Goal: Task Accomplishment & Management: Manage account settings

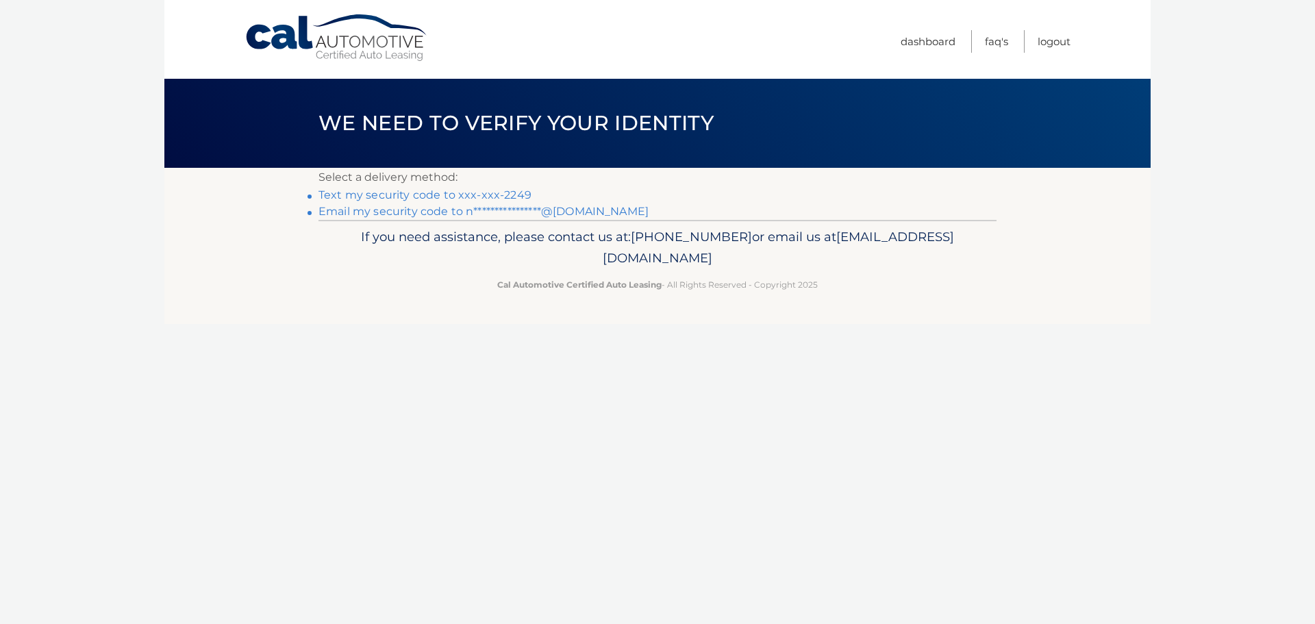
click at [511, 191] on link "Text my security code to xxx-xxx-2249" at bounding box center [425, 194] width 213 height 13
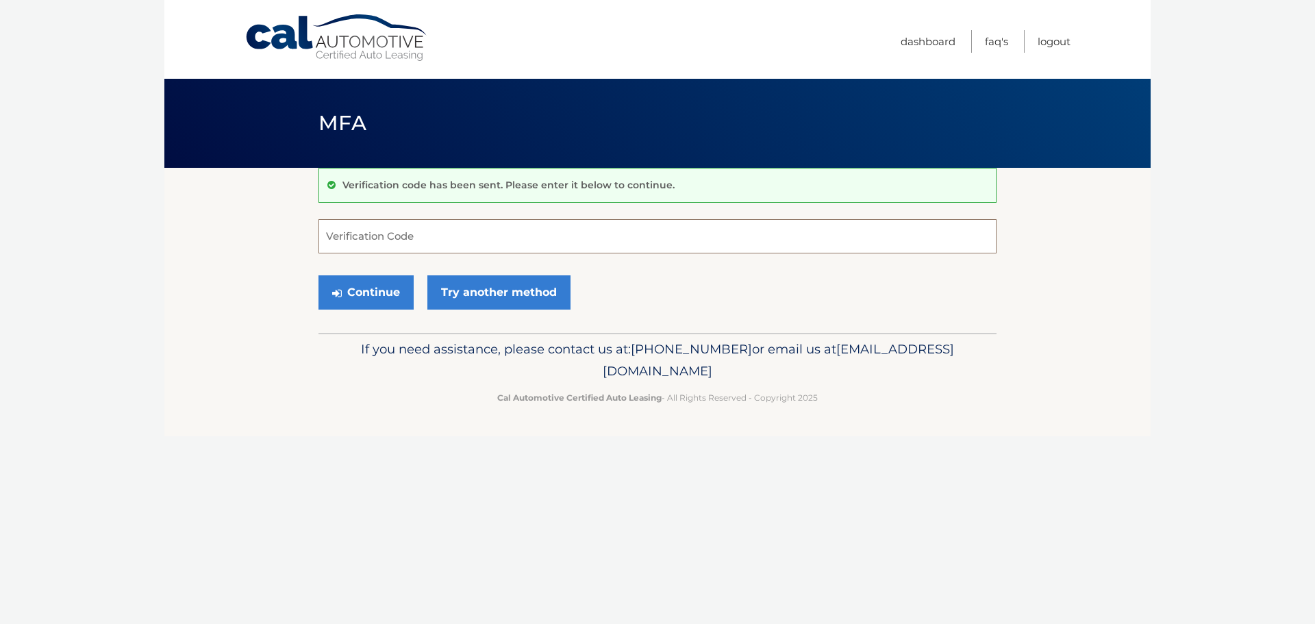
click at [461, 238] on input "Verification Code" at bounding box center [658, 236] width 678 height 34
type input "336115"
click at [319, 275] on button "Continue" at bounding box center [366, 292] width 95 height 34
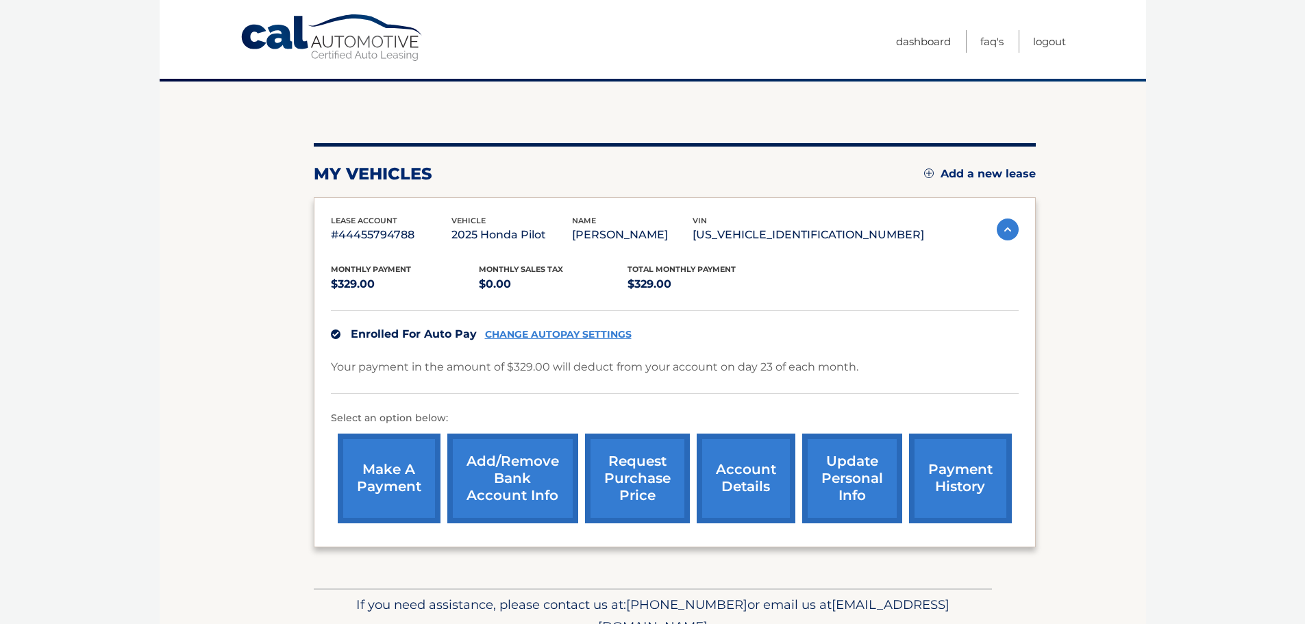
scroll to position [137, 0]
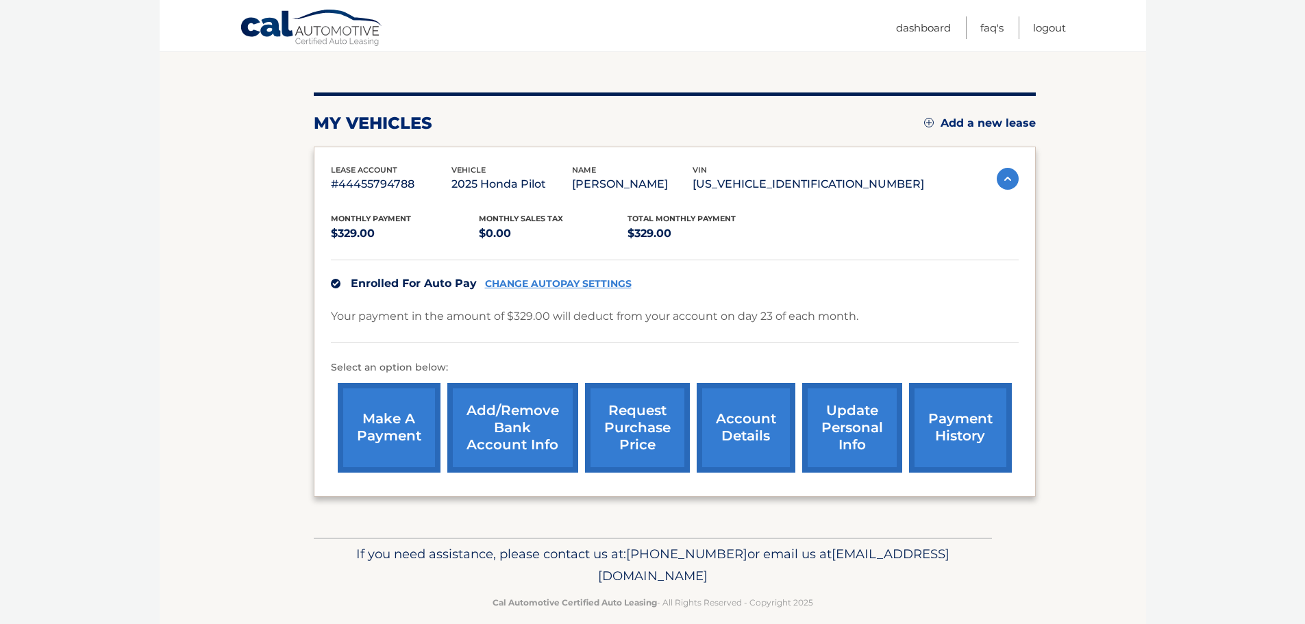
click at [319, 33] on link "Cal Automotive" at bounding box center [312, 29] width 144 height 40
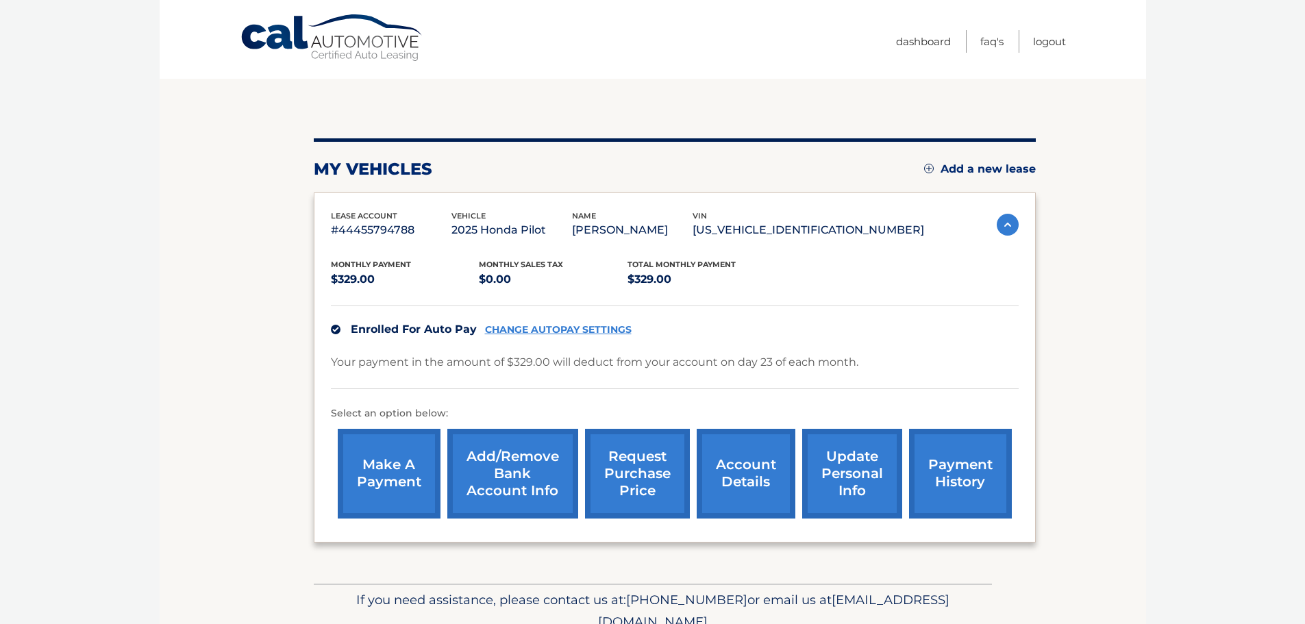
scroll to position [154, 0]
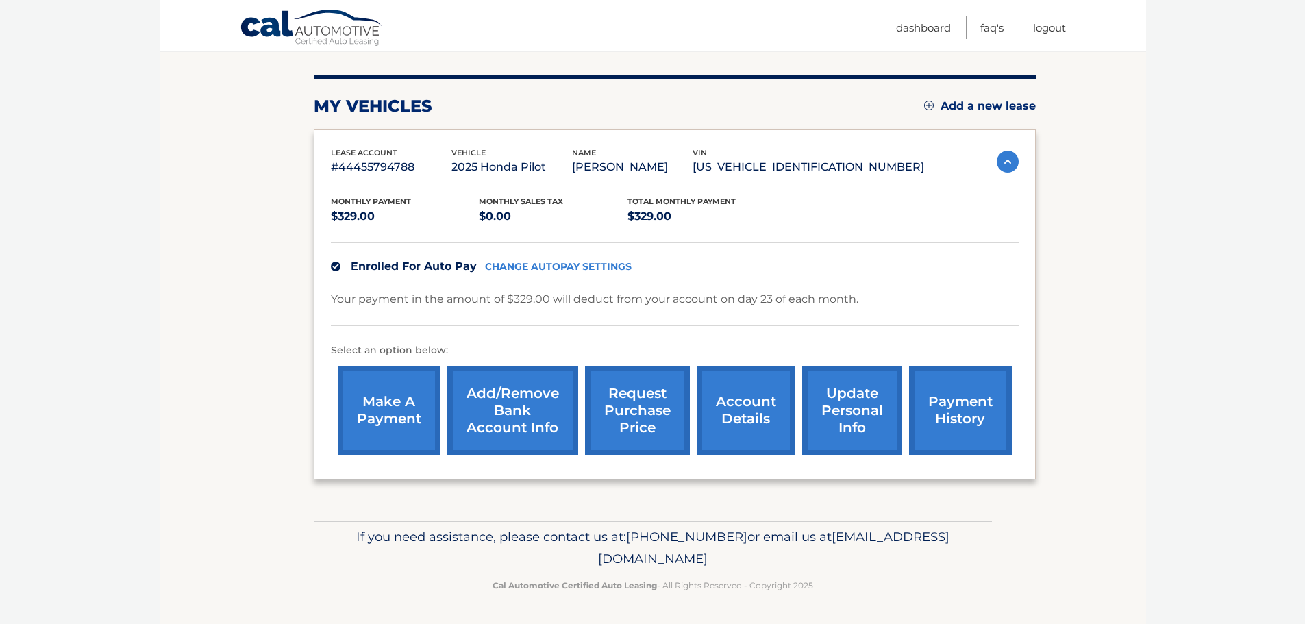
click at [757, 413] on link "account details" at bounding box center [746, 411] width 99 height 90
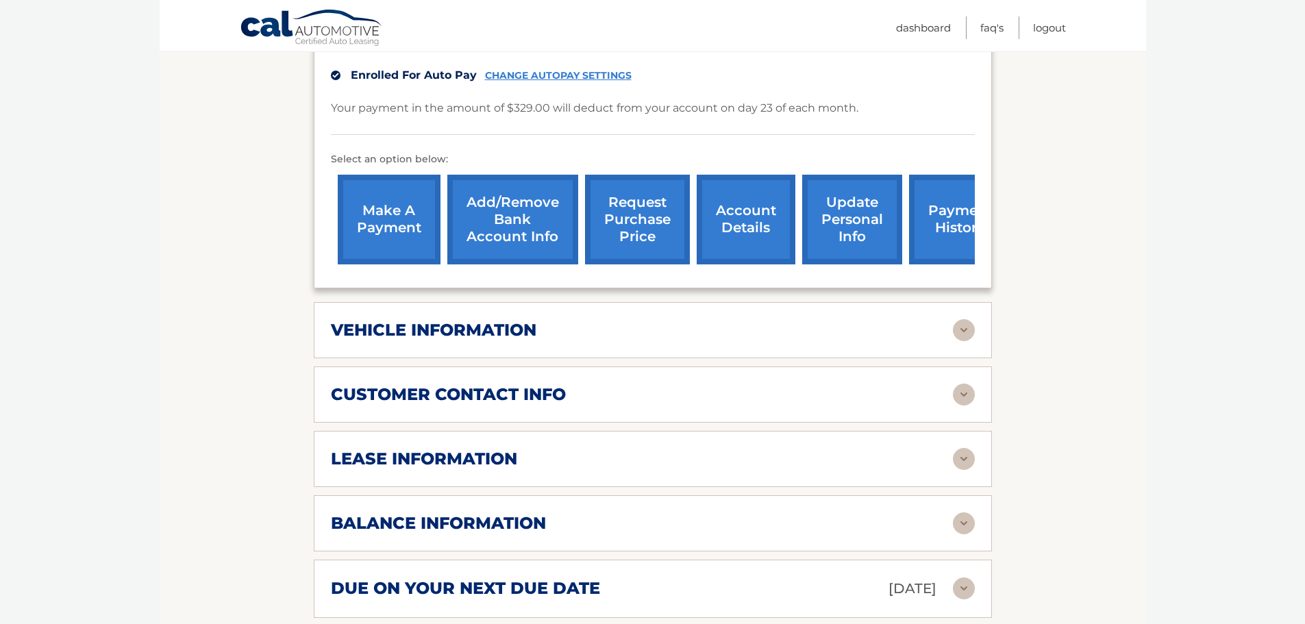
scroll to position [411, 0]
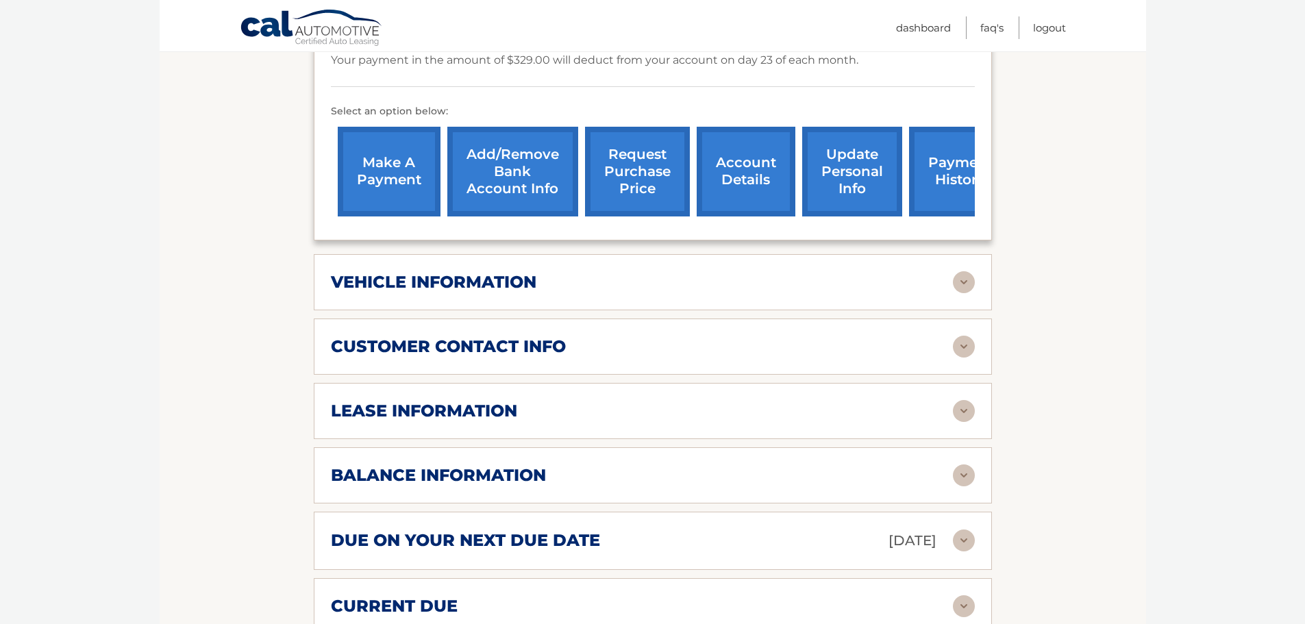
click at [962, 406] on img at bounding box center [964, 411] width 22 height 22
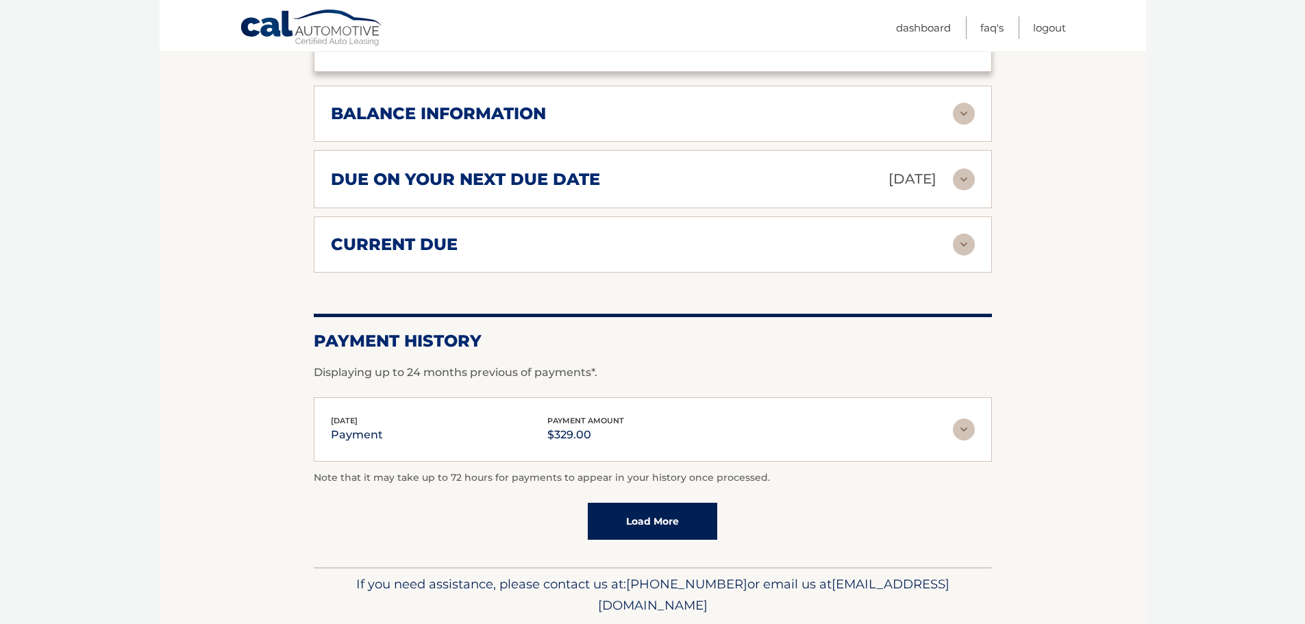
scroll to position [1077, 0]
